Goal: Information Seeking & Learning: Learn about a topic

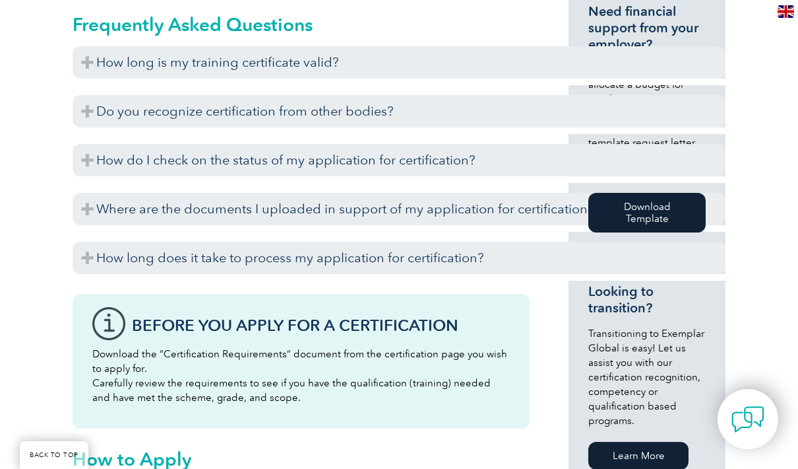
scroll to position [672, 0]
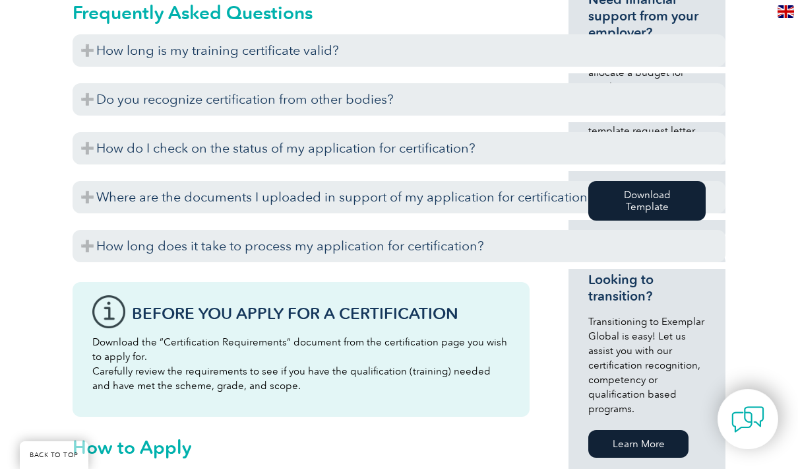
click at [106, 52] on h3 "How long is my training certificate valid?" at bounding box center [399, 50] width 653 height 32
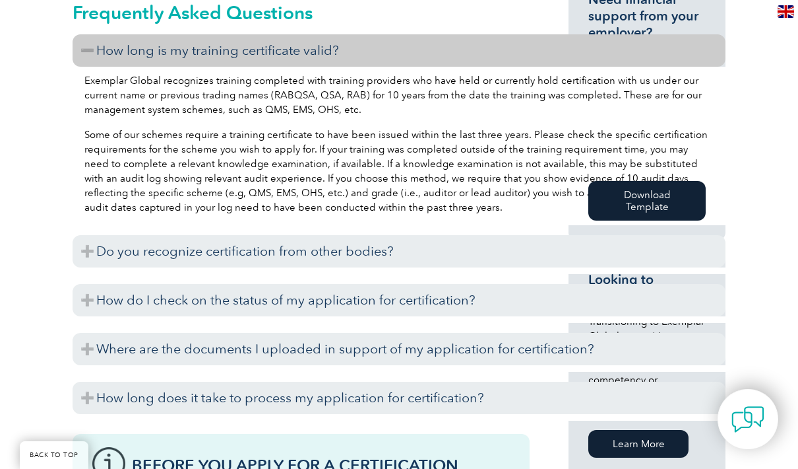
click at [117, 253] on h3 "Do you recognize certification from other bodies?" at bounding box center [399, 251] width 653 height 32
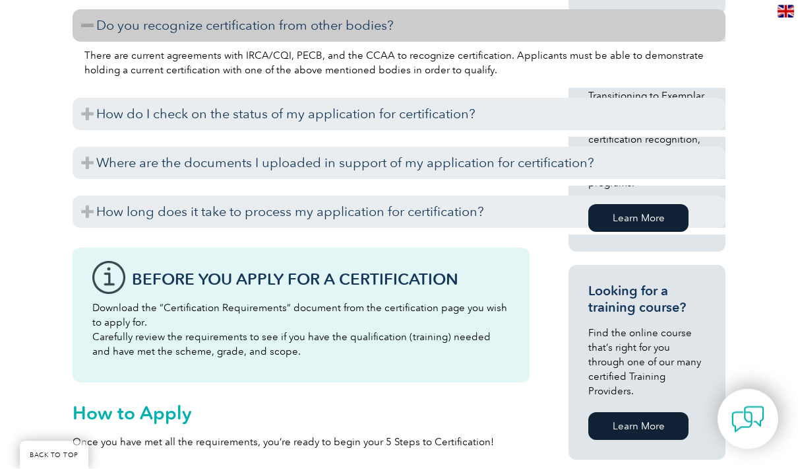
scroll to position [898, 0]
click at [174, 125] on h3 "How do I check on the status of my application for certification?" at bounding box center [399, 114] width 653 height 32
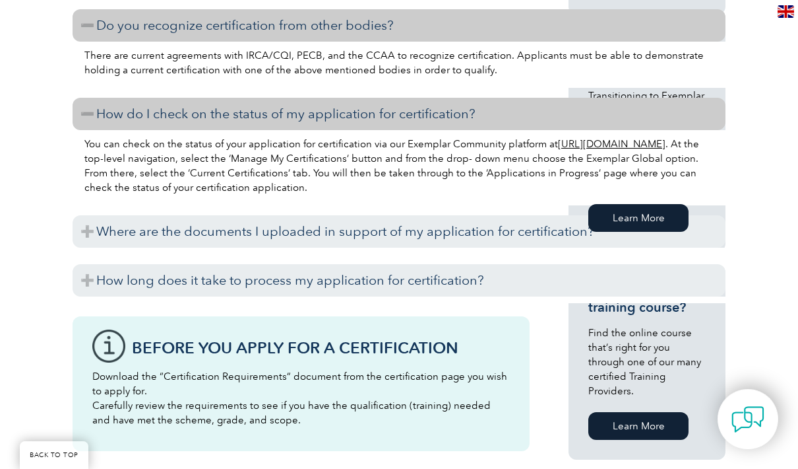
click at [176, 226] on h3 "Where are the documents I uploaded in support of my application for certificati…" at bounding box center [399, 231] width 653 height 32
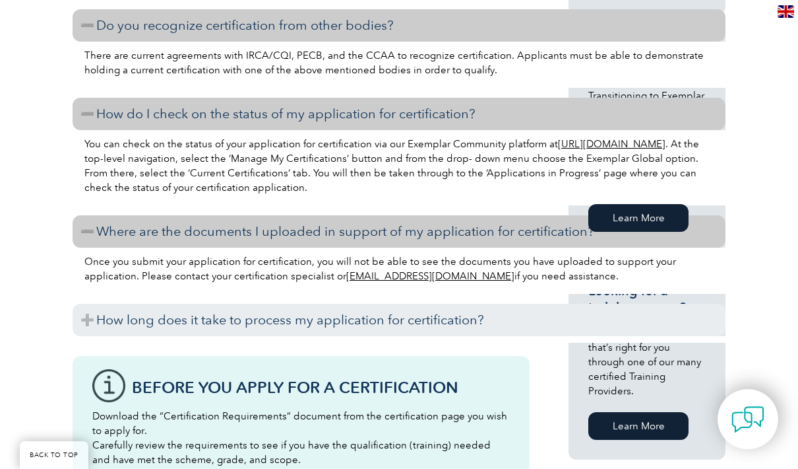
click at [179, 324] on h3 "How long does it take to process my application for certification?" at bounding box center [399, 320] width 653 height 32
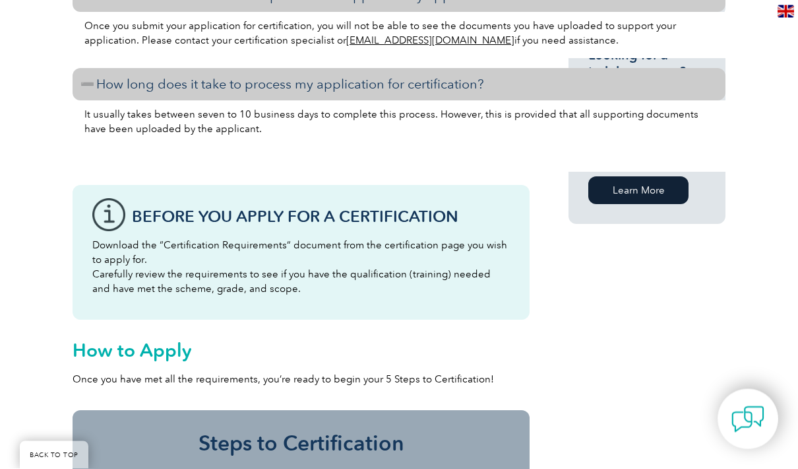
scroll to position [1134, 0]
click at [168, 90] on h3 "How long does it take to process my application for certification?" at bounding box center [399, 83] width 653 height 32
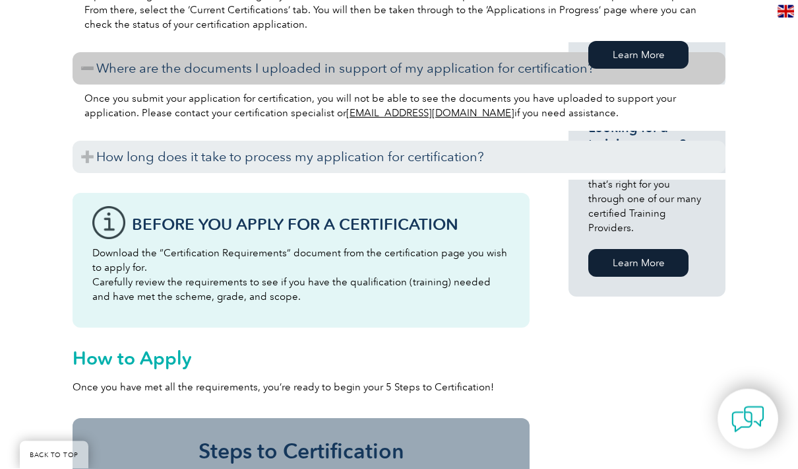
click at [169, 68] on h3 "Where are the documents I uploaded in support of my application for certificati…" at bounding box center [399, 69] width 653 height 32
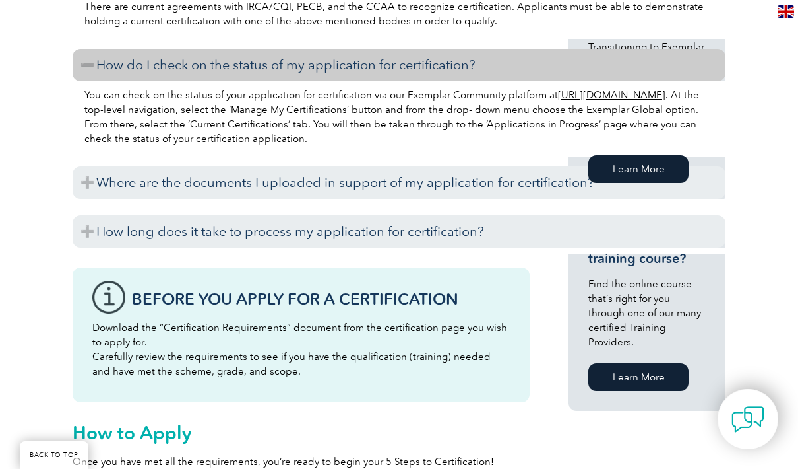
scroll to position [948, 0]
click at [164, 67] on h3 "How do I check on the status of my application for certification?" at bounding box center [399, 64] width 653 height 32
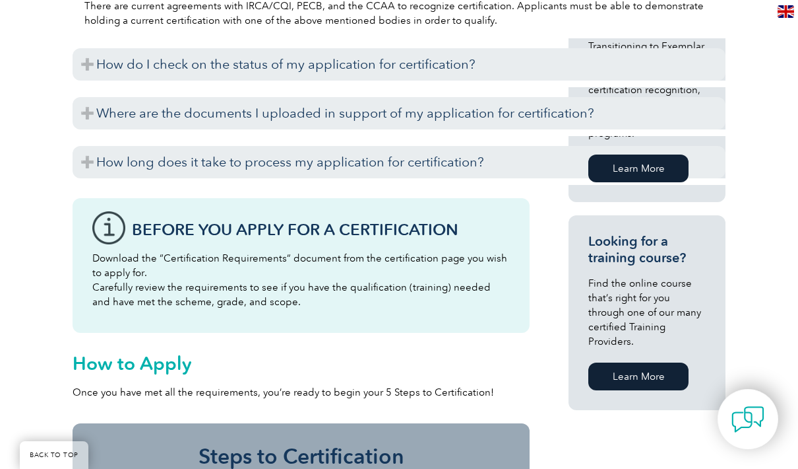
scroll to position [862, 0]
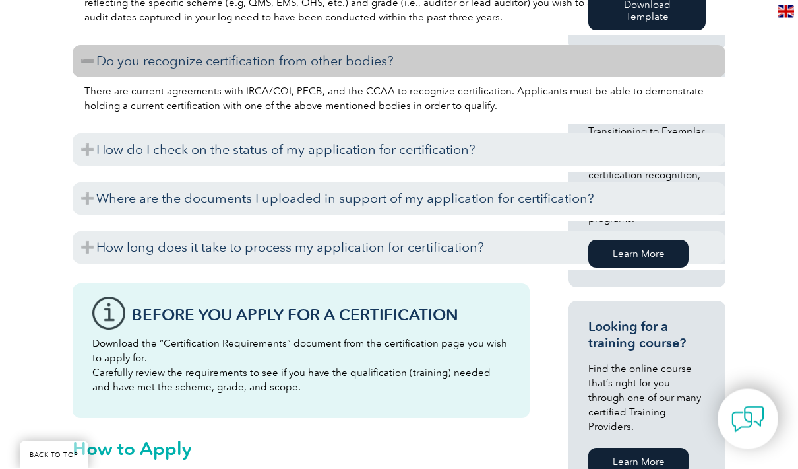
click at [184, 60] on h3 "Do you recognize certification from other bodies?" at bounding box center [399, 62] width 653 height 32
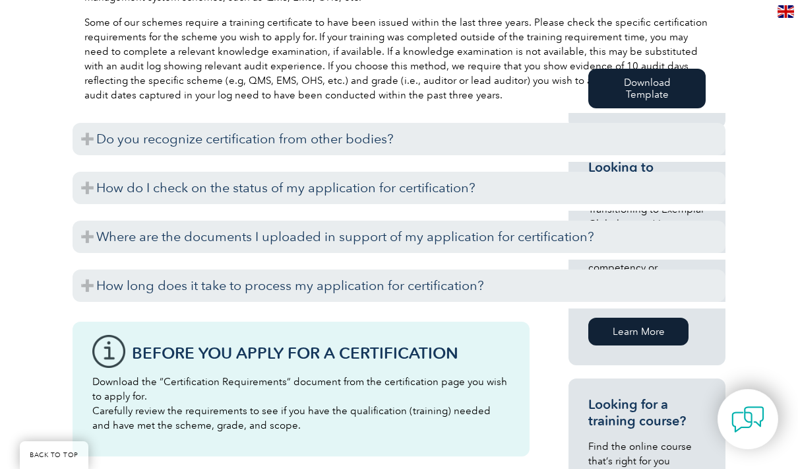
scroll to position [785, 0]
click at [181, 140] on h3 "Do you recognize certification from other bodies?" at bounding box center [399, 138] width 653 height 32
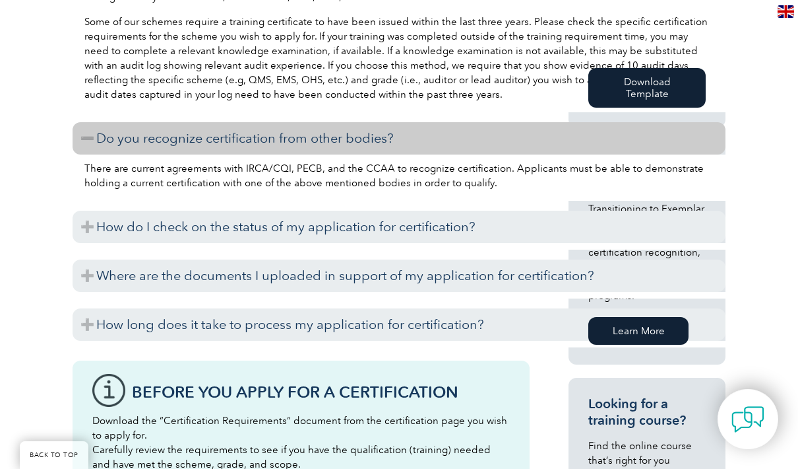
click at [179, 146] on h3 "Do you recognize certification from other bodies?" at bounding box center [399, 138] width 653 height 32
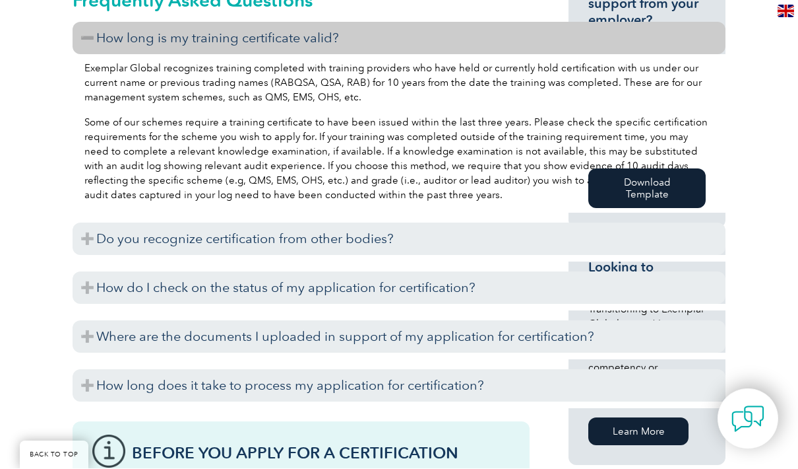
click at [191, 226] on h3 "Do you recognize certification from other bodies?" at bounding box center [399, 239] width 653 height 32
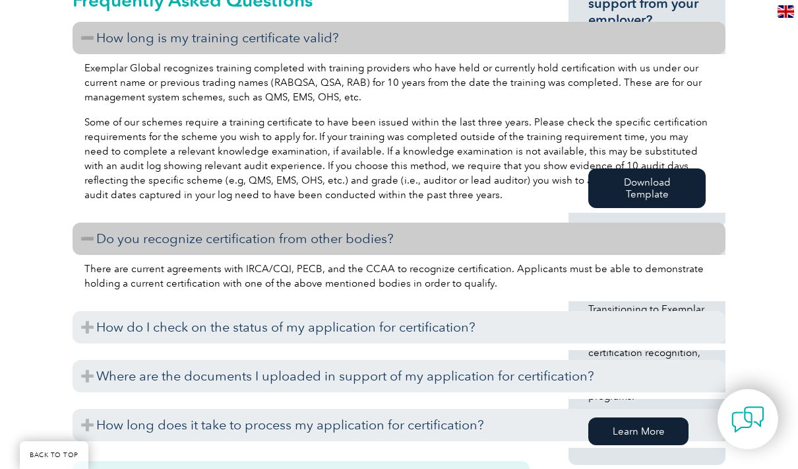
click at [156, 241] on h3 "Do you recognize certification from other bodies?" at bounding box center [399, 238] width 653 height 32
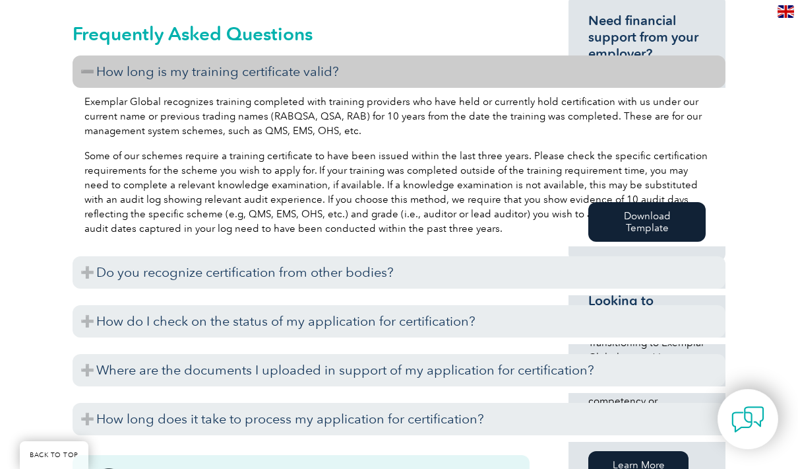
scroll to position [656, 0]
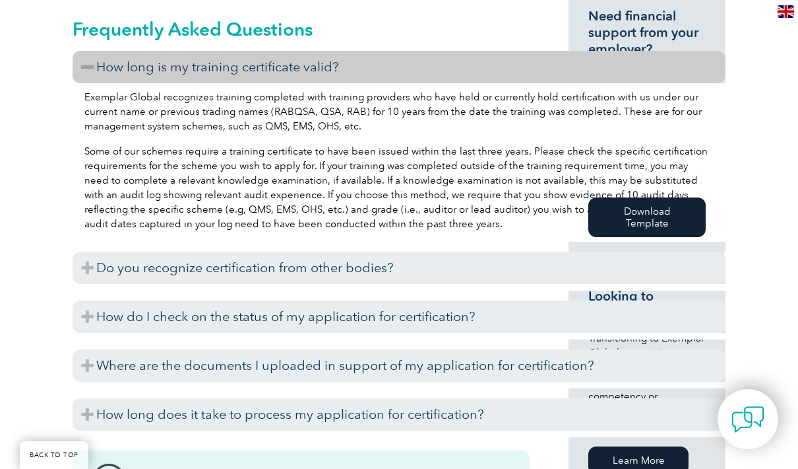
click at [137, 75] on h3 "How long is my training certificate valid?" at bounding box center [399, 67] width 653 height 32
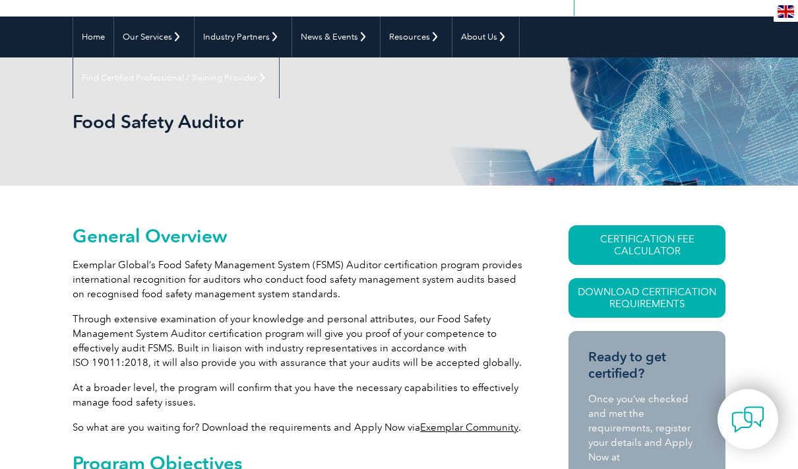
scroll to position [0, 0]
